Goal: Unclear

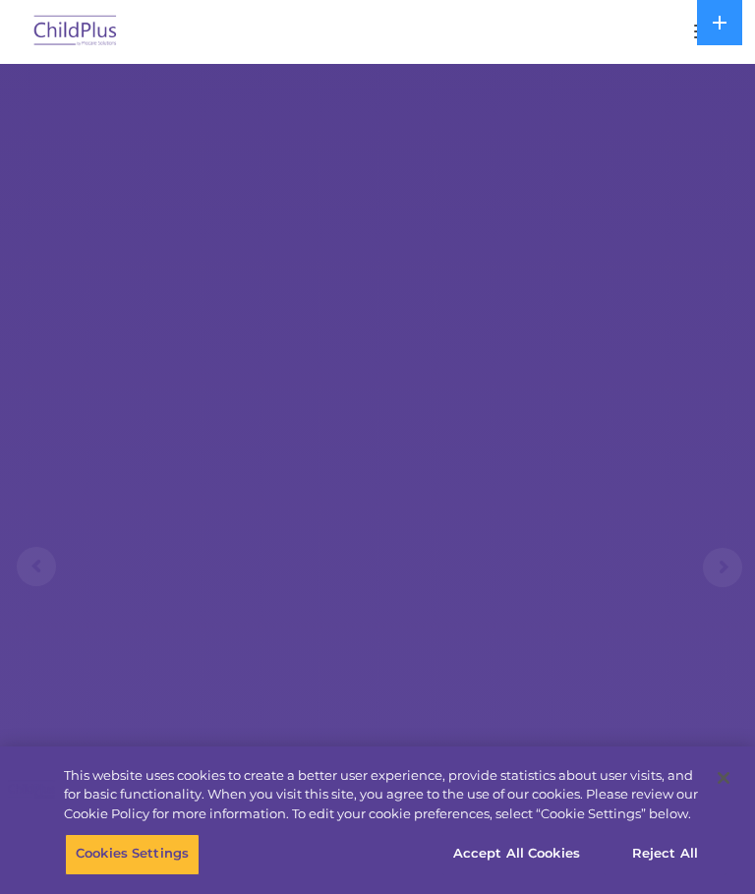
select select "MEDIUM"
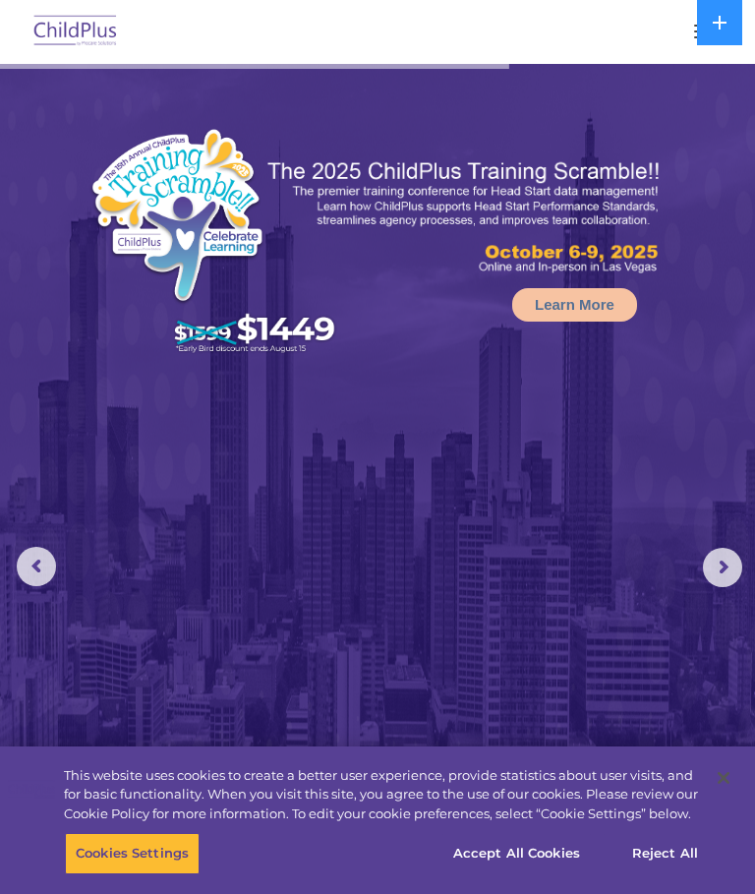
click at [656, 34] on div at bounding box center [377, 31] width 676 height 47
click at [732, 564] on rs-arrow at bounding box center [722, 567] width 39 height 39
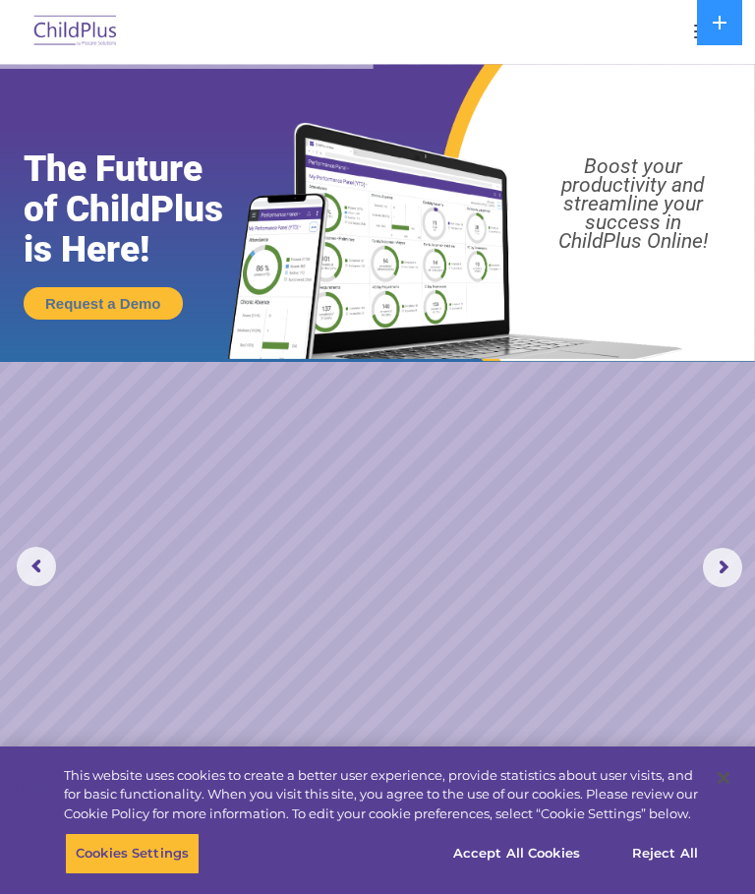
click at [102, 39] on img at bounding box center [75, 32] width 92 height 46
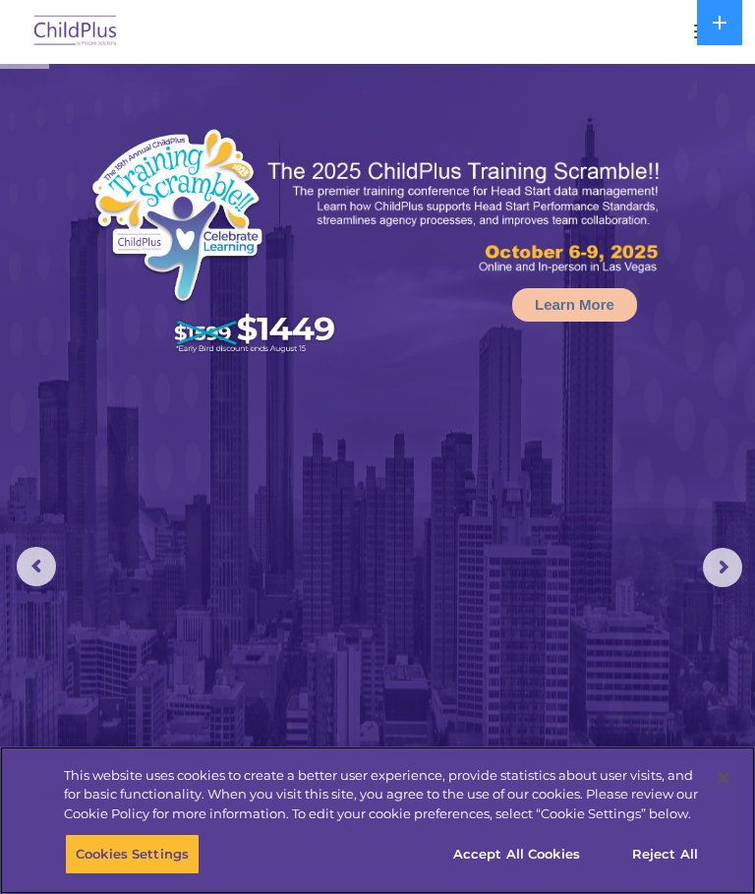
select select "MEDIUM"
